Goal: Information Seeking & Learning: Understand process/instructions

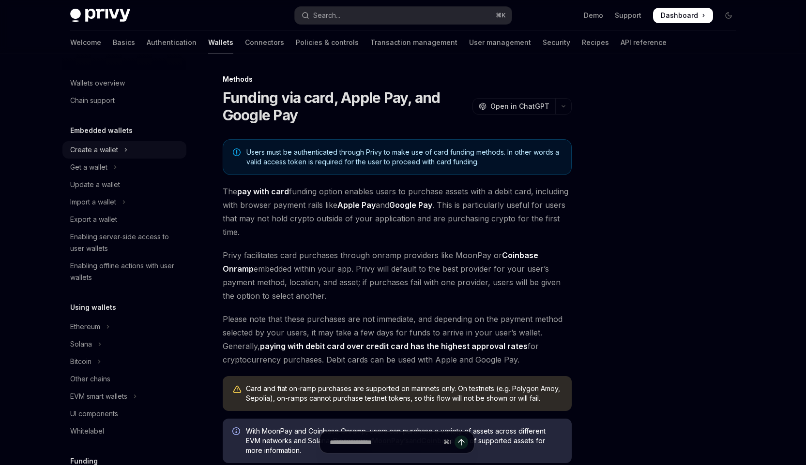
click at [100, 151] on div "Create a wallet" at bounding box center [94, 150] width 48 height 12
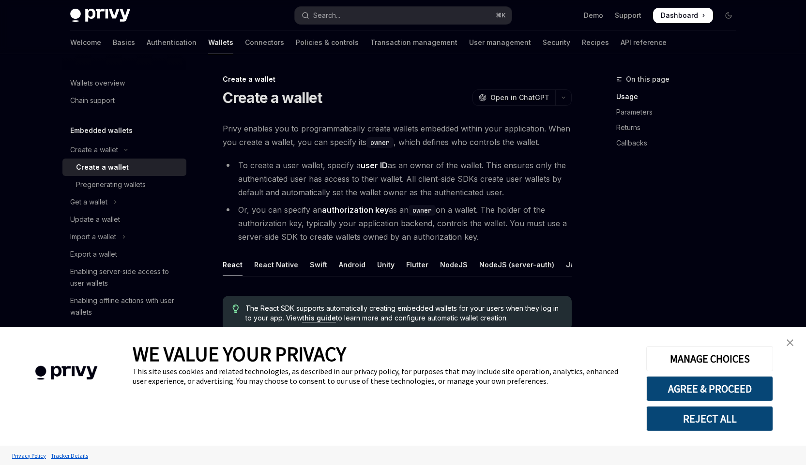
click at [105, 168] on div "Create a wallet" at bounding box center [102, 168] width 53 height 12
click at [790, 342] on img "close banner" at bounding box center [789, 343] width 7 height 7
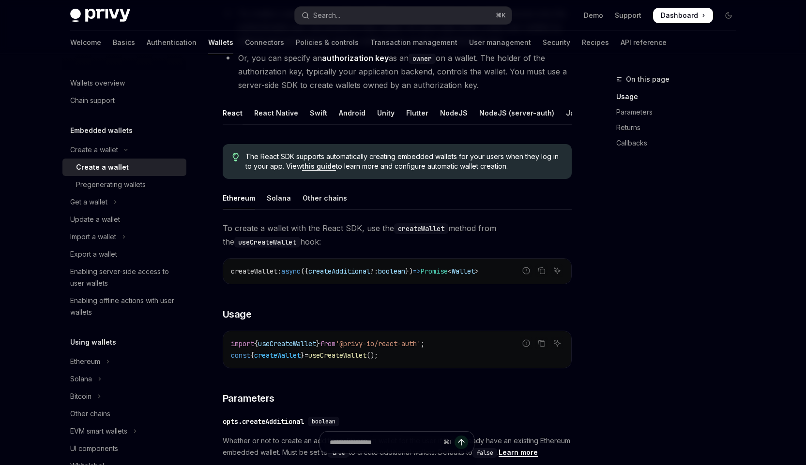
scroll to position [152, 0]
click at [497, 116] on div "NodeJS (server-auth)" at bounding box center [516, 112] width 75 height 23
type textarea "*"
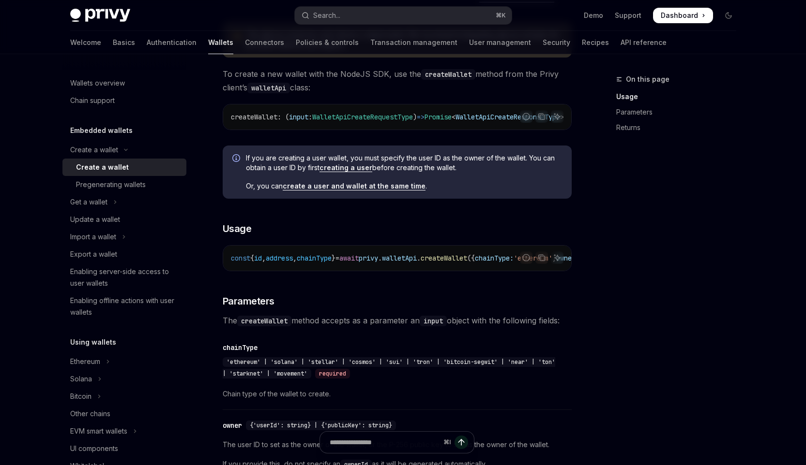
scroll to position [274, 0]
click at [378, 262] on span "privy" at bounding box center [368, 258] width 19 height 9
click at [243, 262] on span "const" at bounding box center [240, 258] width 19 height 9
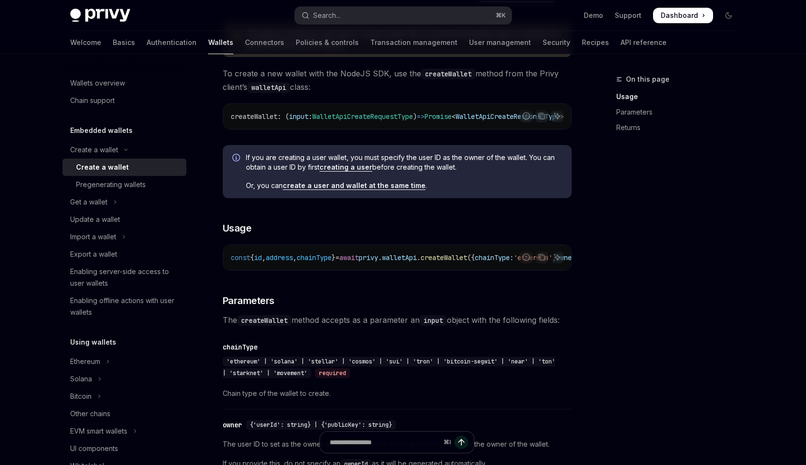
click at [359, 262] on span "await" at bounding box center [348, 258] width 19 height 9
click at [539, 261] on icon "Copy the contents from the code block" at bounding box center [542, 258] width 8 height 8
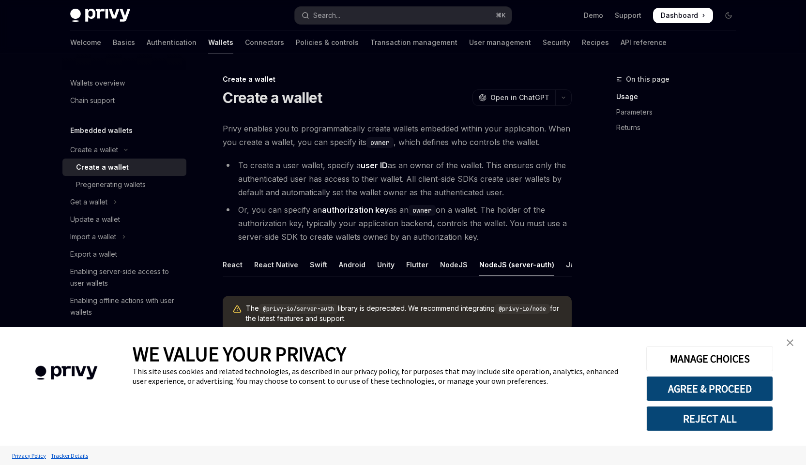
type textarea "*"
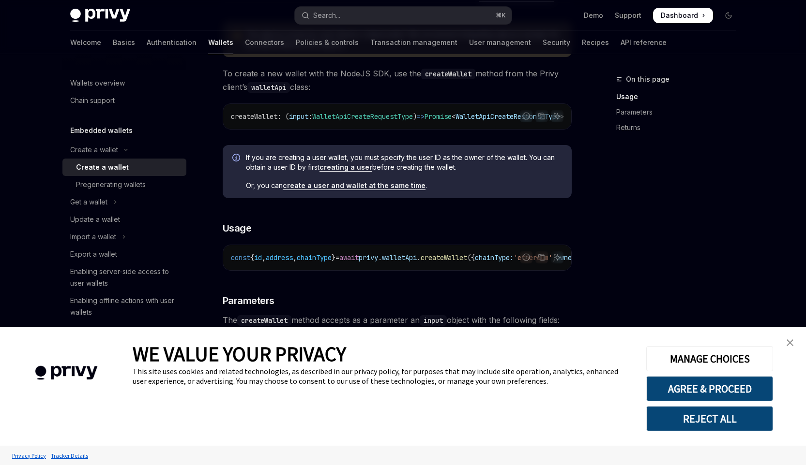
scroll to position [190, 0]
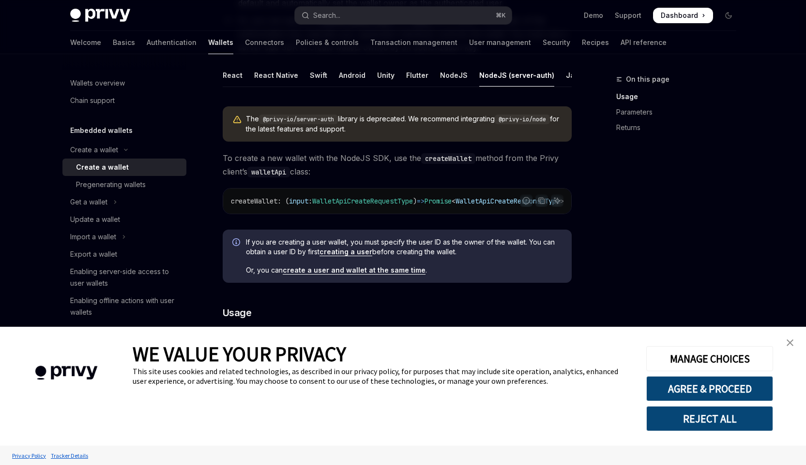
click at [671, 12] on span "Dashboard" at bounding box center [678, 16] width 37 height 10
